Goal: Download file/media

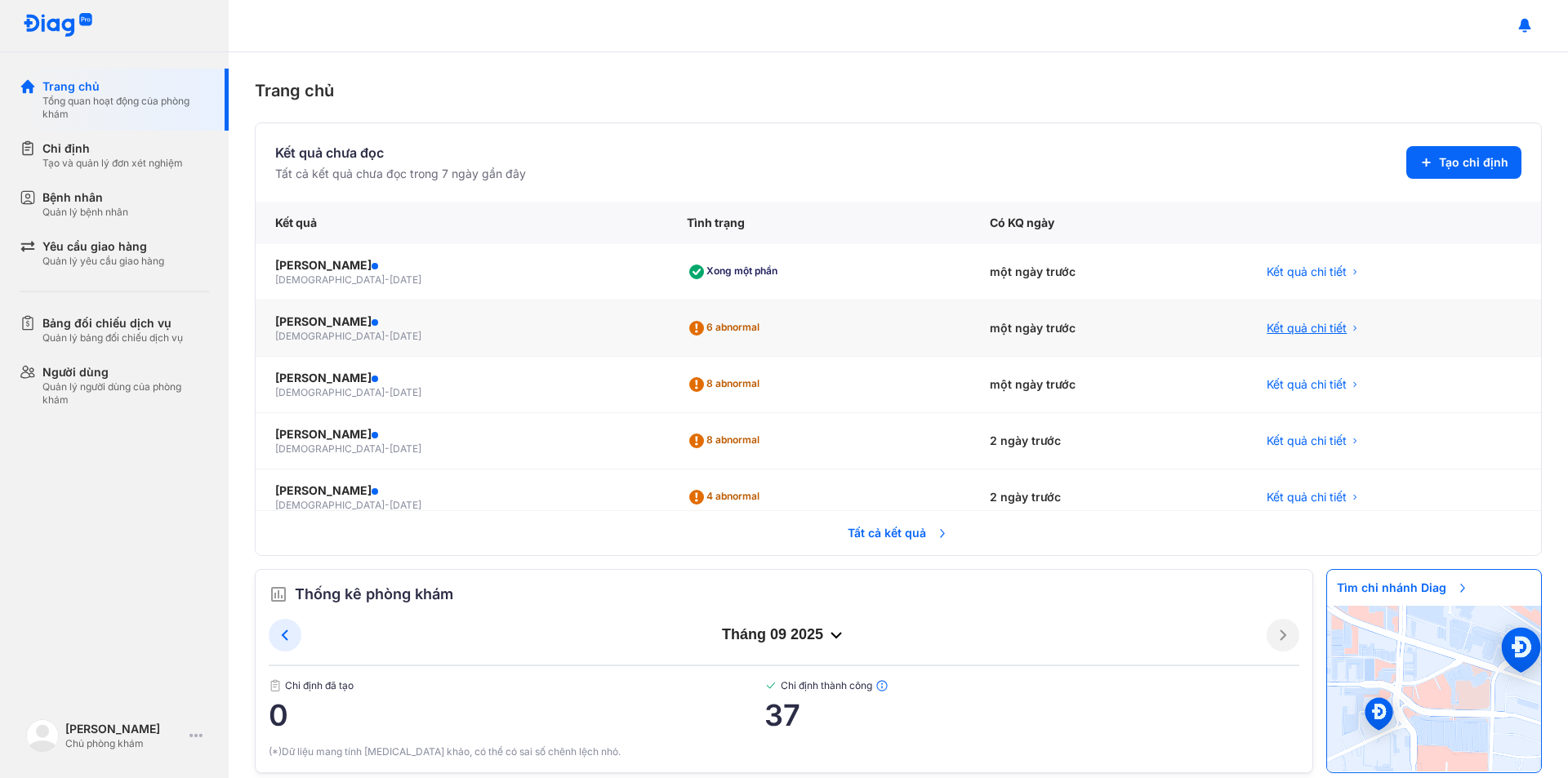
scroll to position [82, 0]
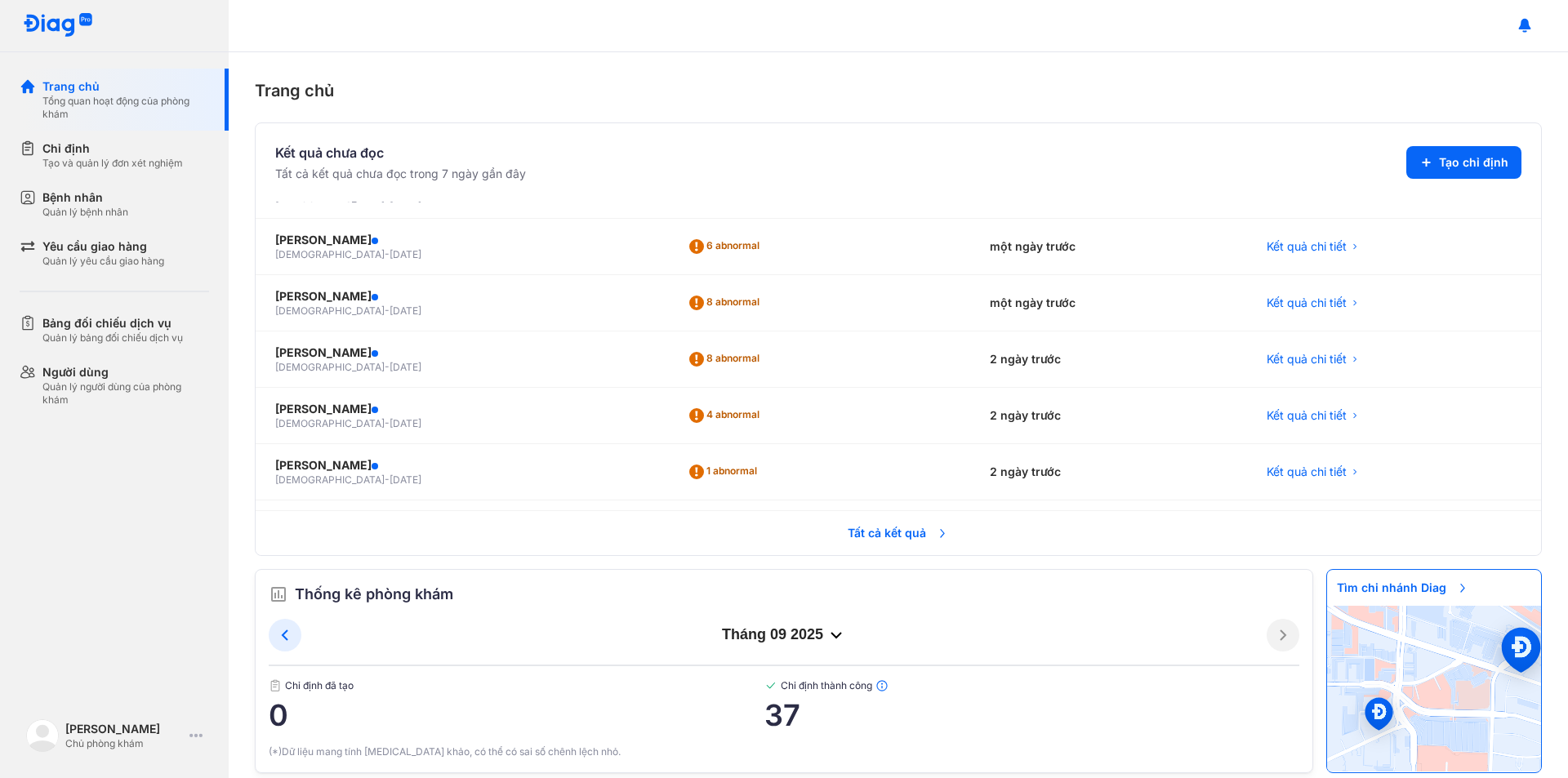
click at [865, 531] on span "Tất cả kết quả" at bounding box center [898, 533] width 121 height 36
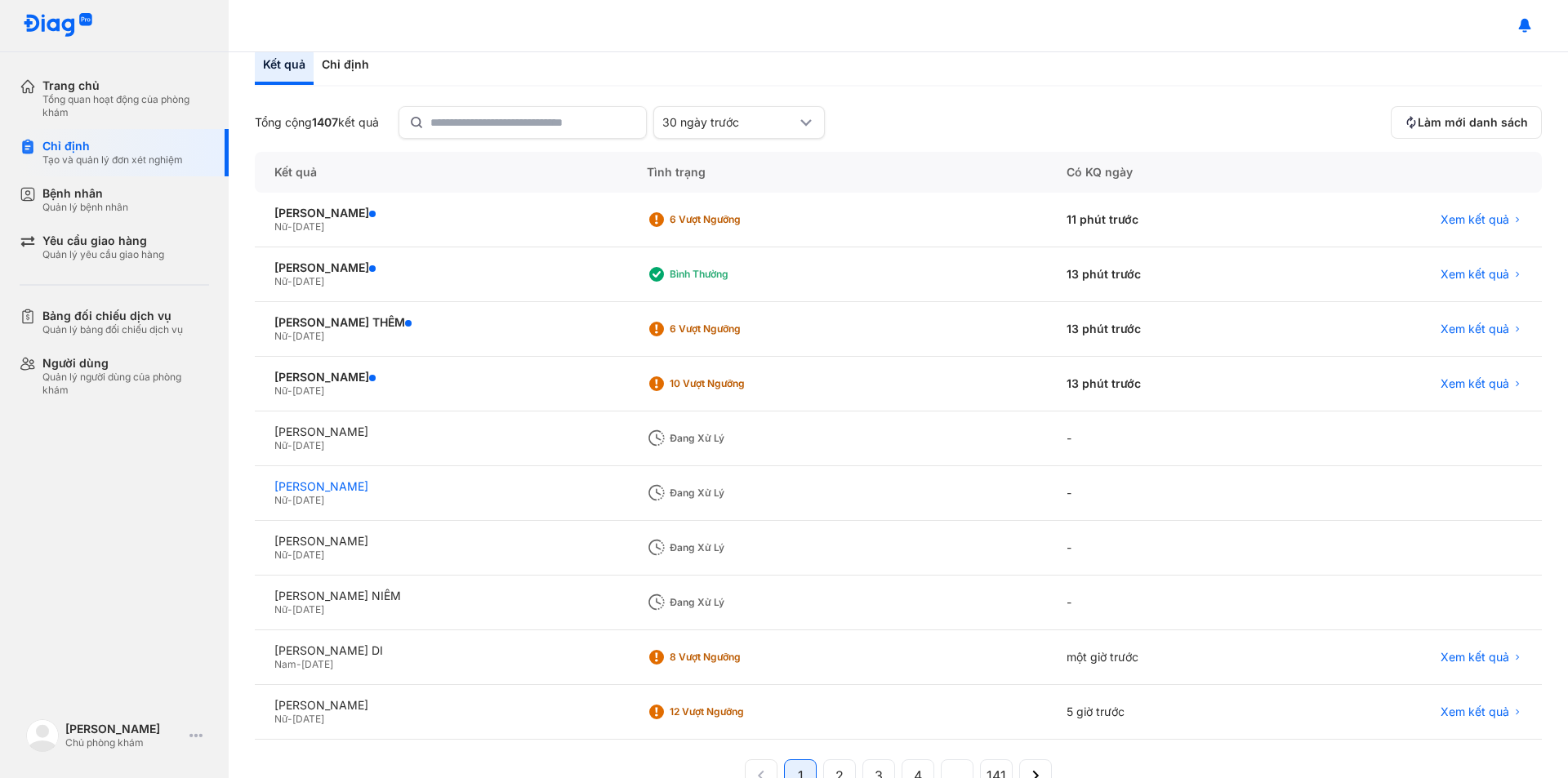
scroll to position [128, 0]
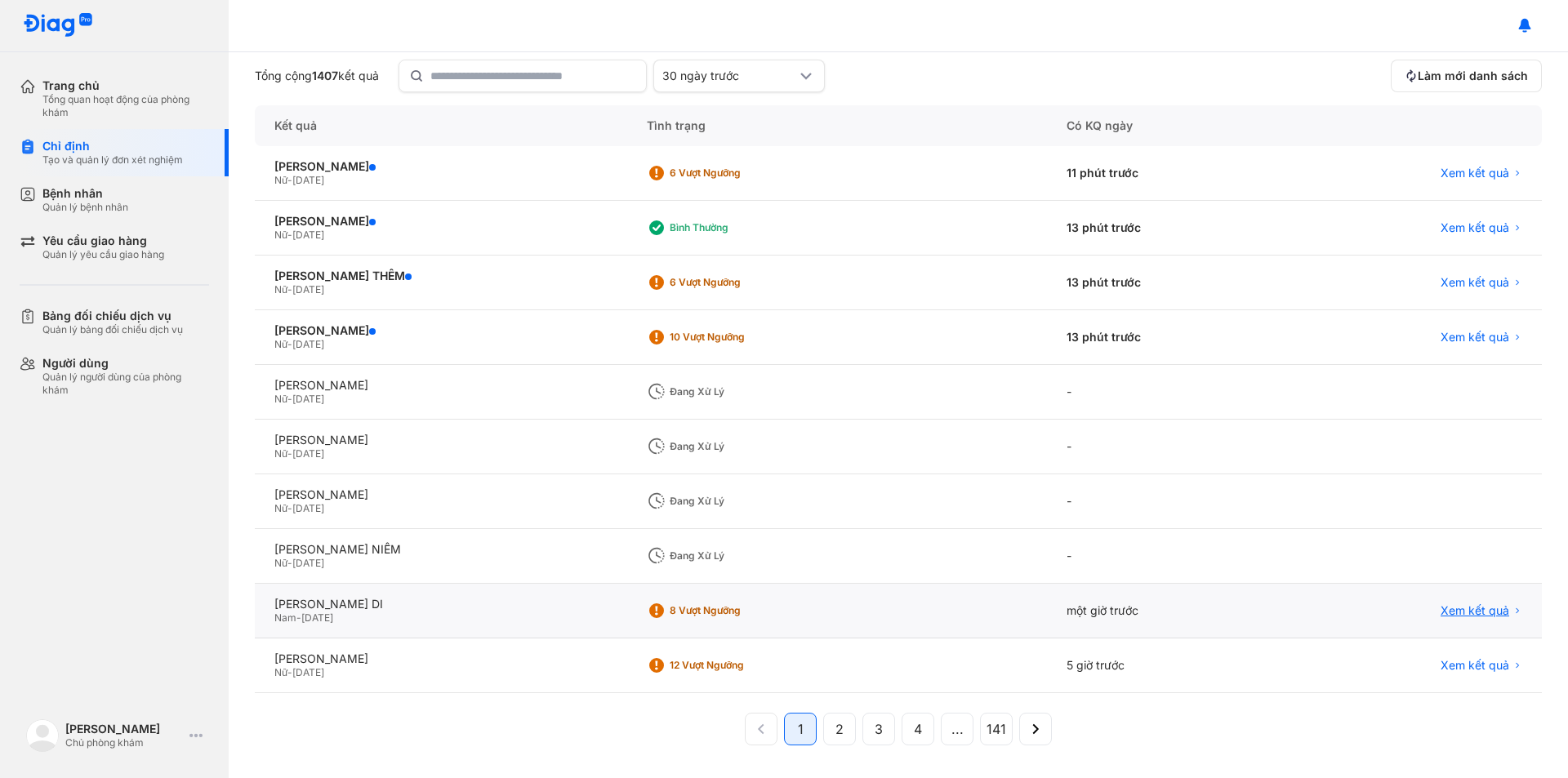
click at [1454, 605] on span "Xem kết quả" at bounding box center [1474, 610] width 69 height 14
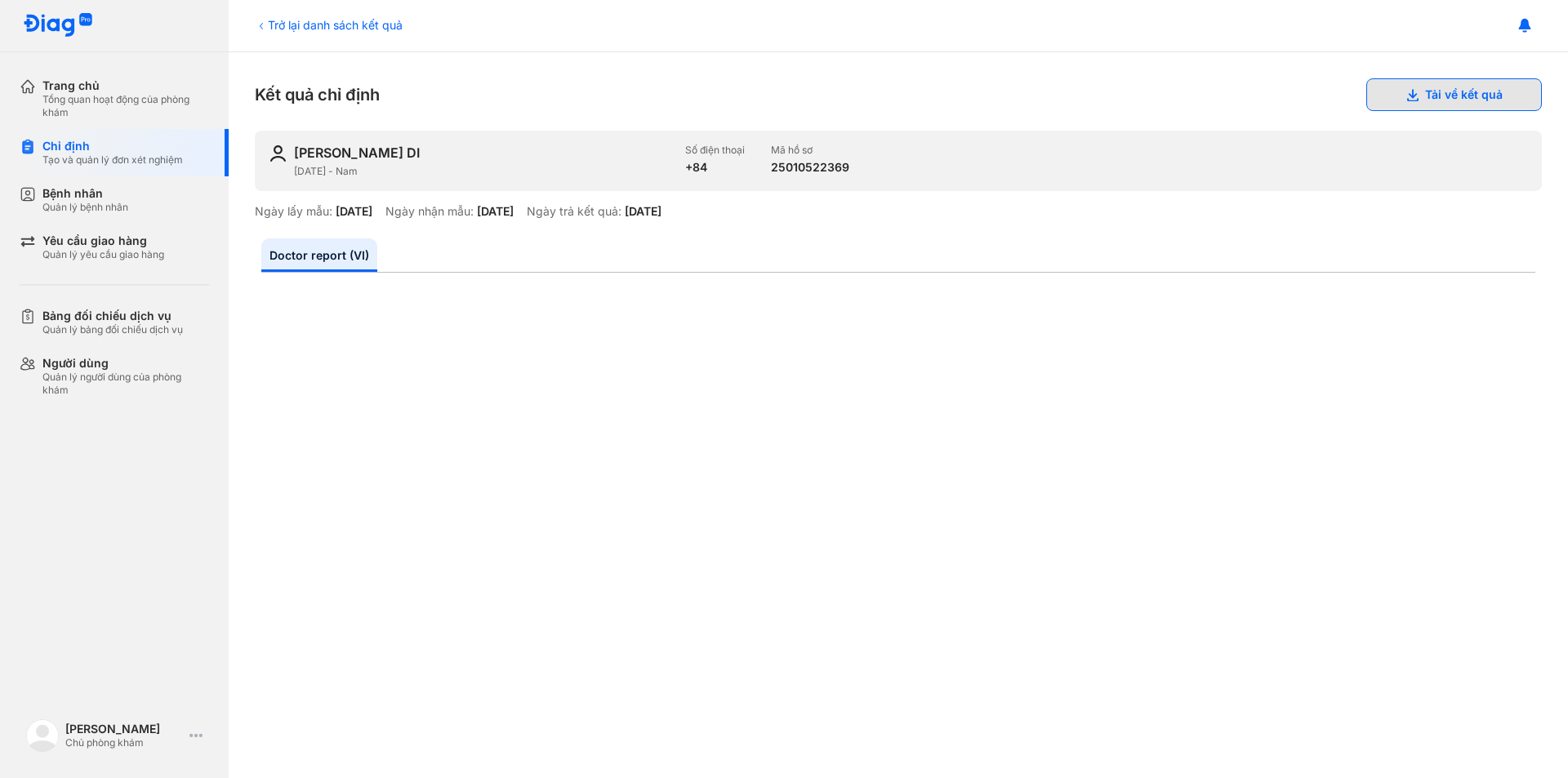
click at [1458, 91] on button "Tải về kết quả" at bounding box center [1454, 95] width 176 height 33
